Goal: Check status: Check status

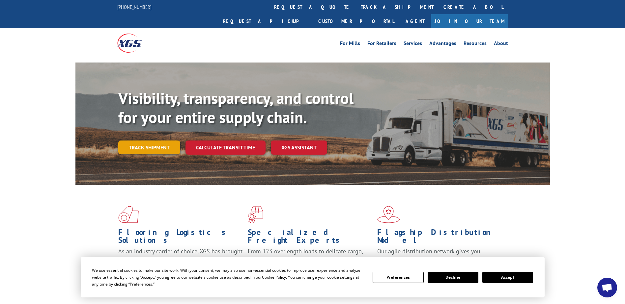
click at [155, 141] on link "Track shipment" at bounding box center [149, 148] width 62 height 14
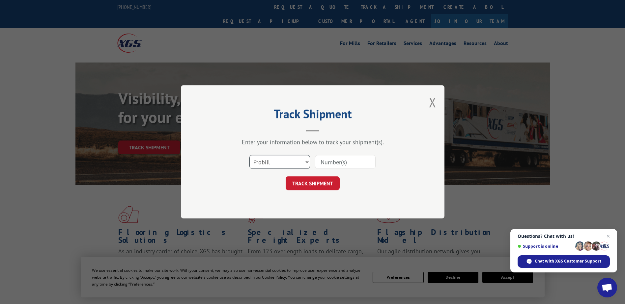
click at [307, 162] on select "Select category... Probill BOL PO" at bounding box center [279, 163] width 61 height 14
click at [356, 163] on input at bounding box center [345, 163] width 61 height 14
paste input "85634"
drag, startPoint x: 347, startPoint y: 162, endPoint x: 308, endPoint y: 168, distance: 38.6
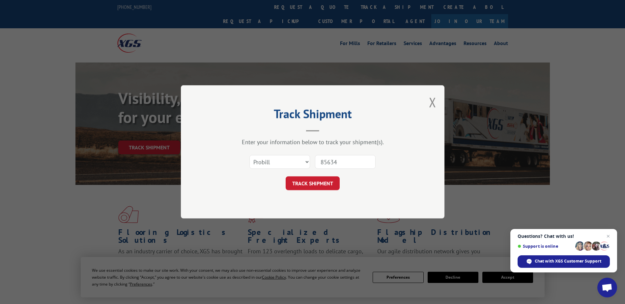
click at [308, 168] on div "Select category... Probill BOL PO 85634" at bounding box center [313, 163] width 198 height 22
paste input "527549247"
type input "527549247"
click at [330, 179] on button "TRACK SHIPMENT" at bounding box center [313, 184] width 54 height 14
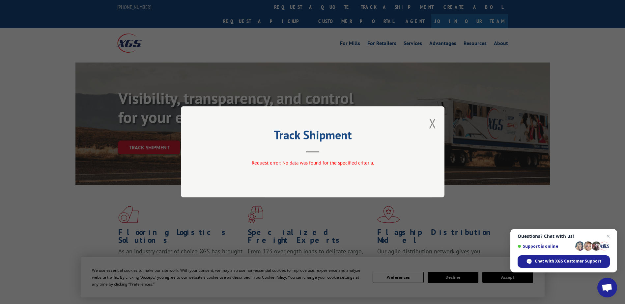
click at [433, 122] on button "Close modal" at bounding box center [432, 123] width 7 height 17
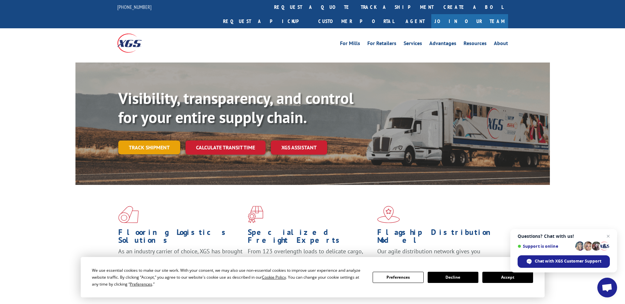
click at [164, 141] on link "Track shipment" at bounding box center [149, 148] width 62 height 14
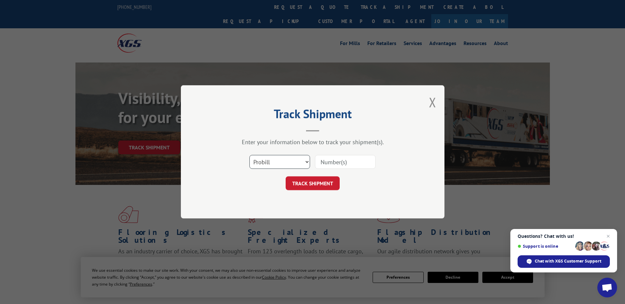
click at [303, 162] on select "Select category... Probill BOL PO" at bounding box center [279, 163] width 61 height 14
